Goal: Task Accomplishment & Management: Use online tool/utility

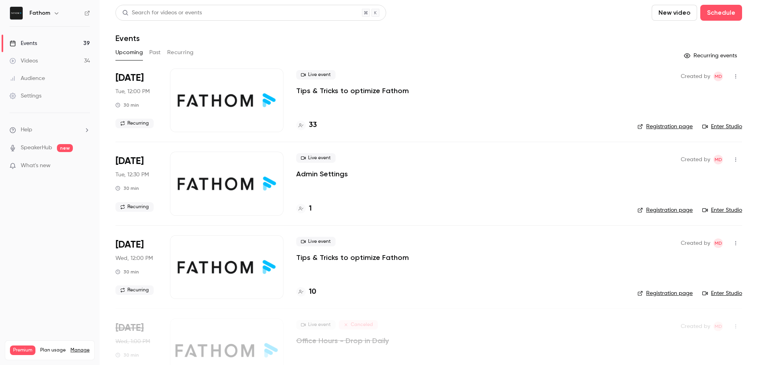
click at [491, 197] on div "Live event Admin Settings 1" at bounding box center [460, 184] width 328 height 64
click at [713, 209] on link "Enter Studio" at bounding box center [722, 210] width 40 height 8
click at [86, 13] on icon at bounding box center [87, 13] width 6 height 6
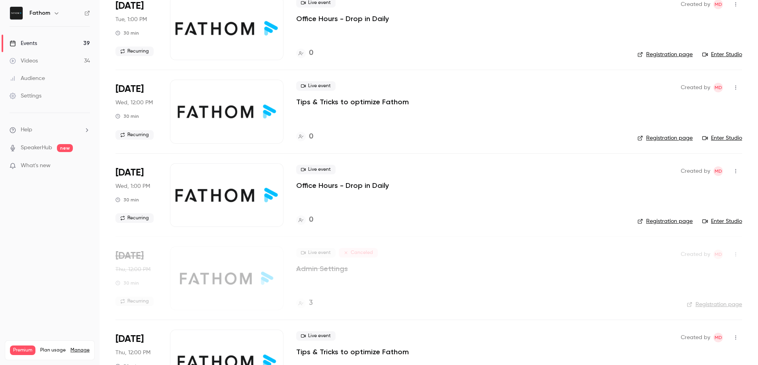
scroll to position [1154, 0]
